Goal: Task Accomplishment & Management: Manage account settings

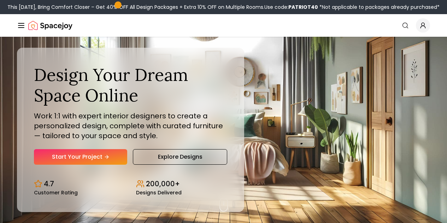
drag, startPoint x: 0, startPoint y: 0, endPoint x: 413, endPoint y: 27, distance: 414.3
click at [0, 0] on link "Login" at bounding box center [0, 0] width 0 height 0
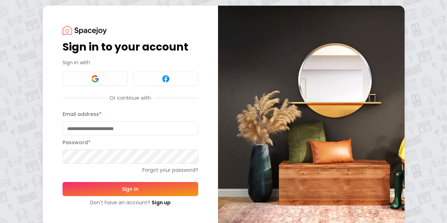
click at [63, 124] on input "Email address *" at bounding box center [131, 128] width 136 height 14
type input "**********"
click at [128, 170] on link "Forgot your password?" at bounding box center [131, 169] width 136 height 7
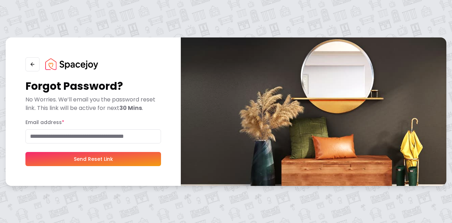
click at [106, 137] on input "Email address *" at bounding box center [93, 136] width 136 height 14
type input "**********"
click at [102, 160] on button "Send Reset Link" at bounding box center [93, 159] width 136 height 14
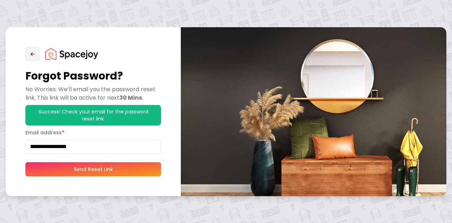
click at [32, 52] on icon "button" at bounding box center [33, 54] width 6 height 6
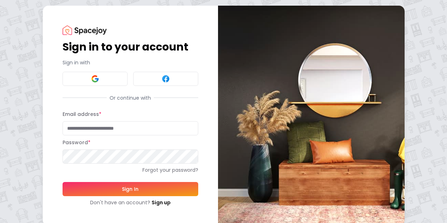
click at [68, 128] on input "Email address *" at bounding box center [131, 128] width 136 height 14
type input "**********"
click at [118, 188] on button "Sign In" at bounding box center [131, 189] width 136 height 14
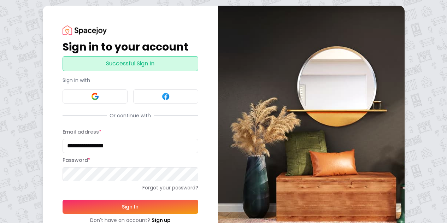
scroll to position [26, 0]
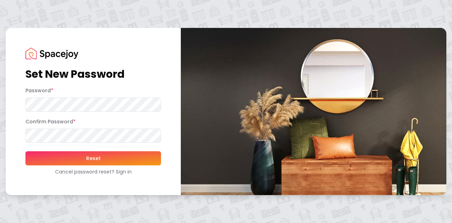
click at [101, 154] on button "Reset" at bounding box center [93, 158] width 136 height 14
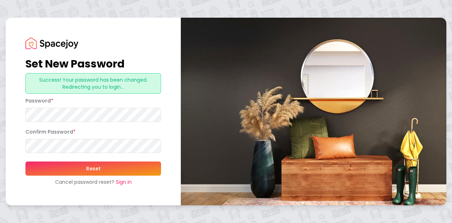
click at [124, 183] on link "Sign in" at bounding box center [124, 181] width 16 height 7
click at [126, 182] on link "Sign in" at bounding box center [124, 181] width 16 height 7
click at [30, 43] on img at bounding box center [51, 42] width 53 height 11
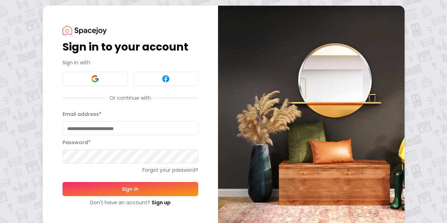
click at [76, 129] on input "Email address *" at bounding box center [131, 128] width 136 height 14
type input "**********"
click at [95, 191] on button "Sign In" at bounding box center [131, 189] width 136 height 14
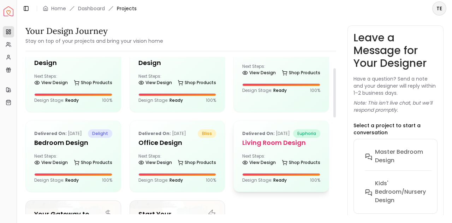
scroll to position [35, 0]
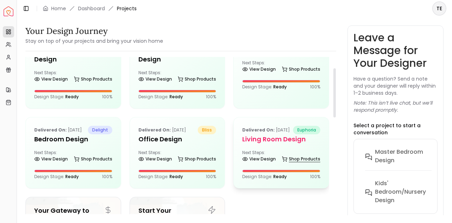
click at [296, 164] on link "Shop Products" at bounding box center [301, 159] width 39 height 10
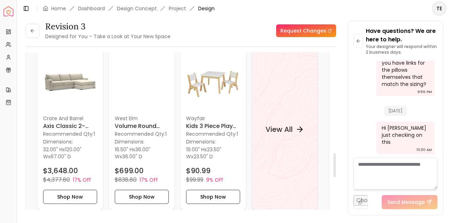
scroll to position [662, 0]
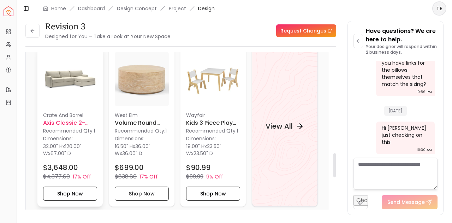
click at [69, 98] on img at bounding box center [70, 79] width 54 height 54
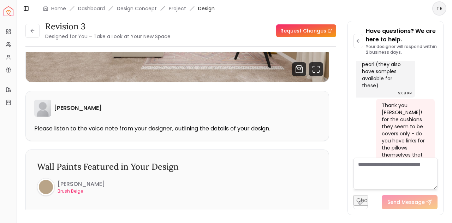
scroll to position [1604, 0]
